Goal: Information Seeking & Learning: Learn about a topic

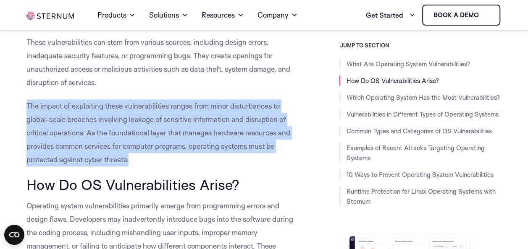
drag, startPoint x: 27, startPoint y: 104, endPoint x: 129, endPoint y: 158, distance: 115.6
click at [129, 158] on span "The impact of exploiting these vulnerabilities ranges from minor disturbances t…" at bounding box center [158, 133] width 264 height 63
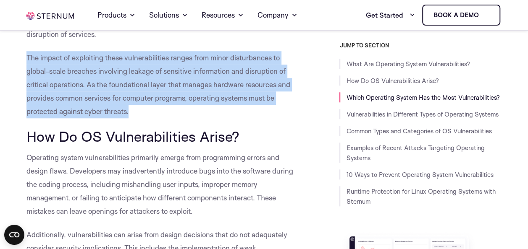
scroll to position [378, 0]
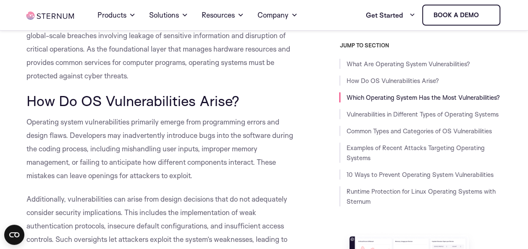
click at [314, 154] on div "JUMP TO SECTION What Are Operating System Vulnerabilities? How Do OS Vulnerabil…" at bounding box center [406, 213] width 191 height 343
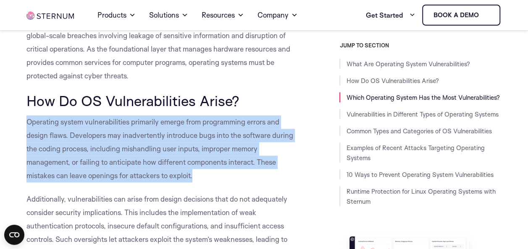
drag, startPoint x: 28, startPoint y: 121, endPoint x: 201, endPoint y: 178, distance: 182.8
click at [201, 178] on p "Operating system vulnerabilities primarily emerge from programming errors and d…" at bounding box center [162, 149] width 272 height 67
copy span "Operating system vulnerabilities primarily emerge from programming errors and d…"
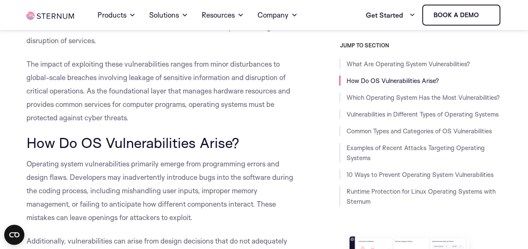
drag, startPoint x: 28, startPoint y: 61, endPoint x: 137, endPoint y: 121, distance: 124.4
click at [137, 121] on p "The impact of exploiting these vulnerabilities ranges from minor disturbances t…" at bounding box center [162, 91] width 272 height 67
copy span "The impact of exploiting these vulnerabilities ranges from minor disturbances t…"
